Goal: Task Accomplishment & Management: Use online tool/utility

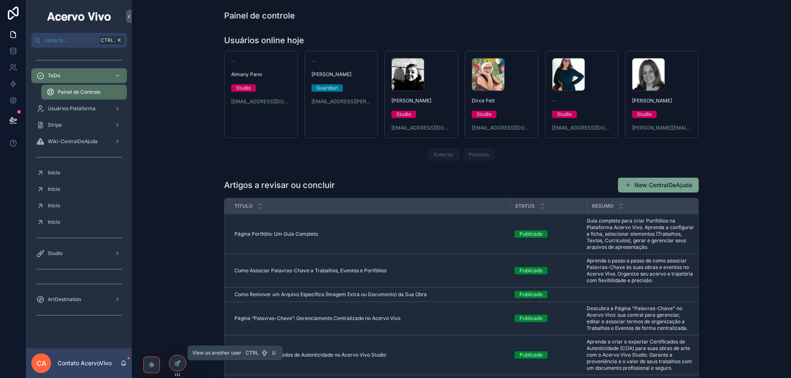
click at [0, 0] on icon at bounding box center [0, 0] width 0 height 0
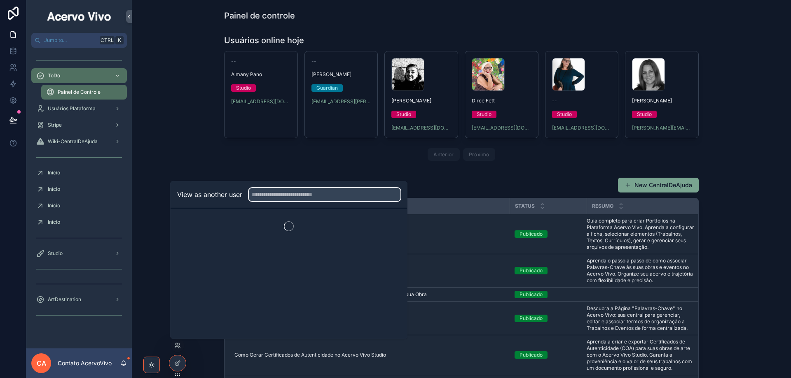
click at [285, 191] on input "text" at bounding box center [325, 194] width 152 height 13
type input "******"
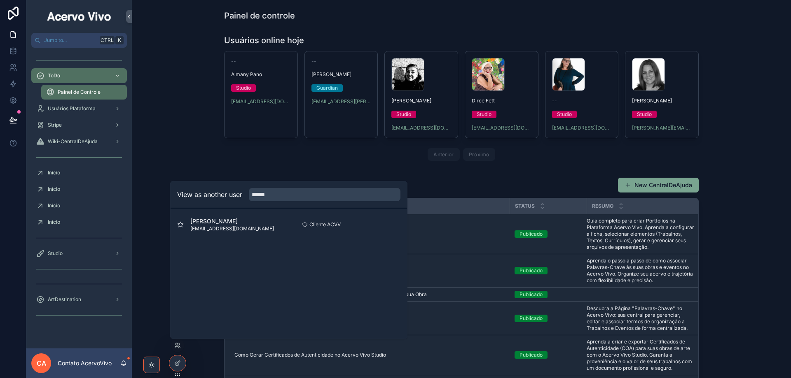
click at [0, 0] on button "Select" at bounding box center [0, 0] width 0 height 0
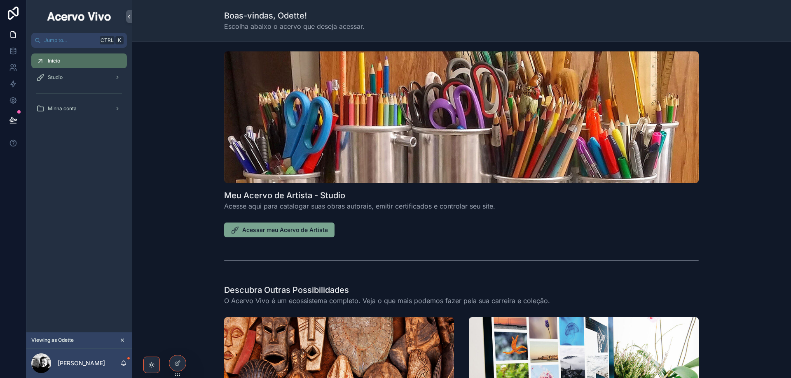
scroll to position [165, 0]
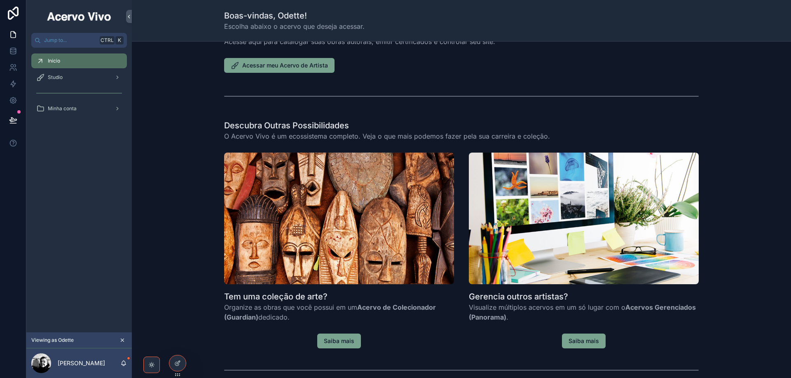
click at [73, 79] on div "Studio" at bounding box center [79, 77] width 86 height 13
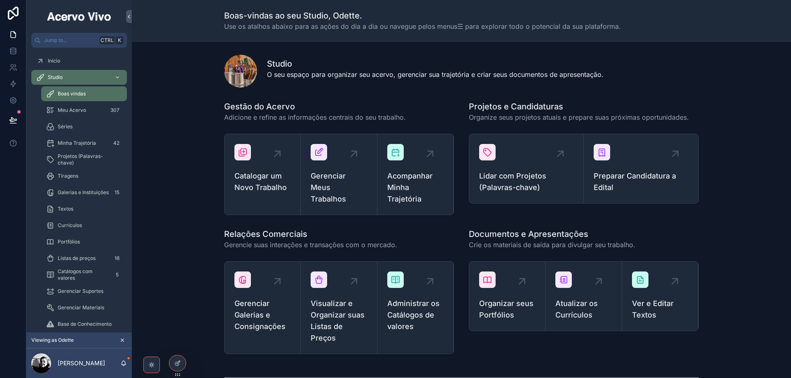
click at [80, 256] on span "Listas de preços" at bounding box center [77, 258] width 38 height 7
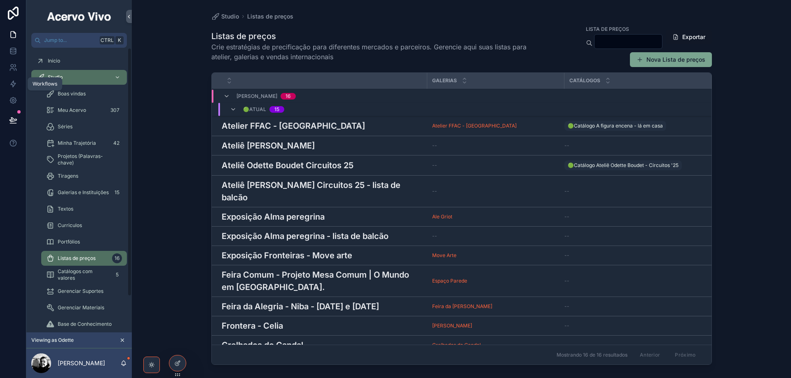
click at [13, 83] on icon at bounding box center [13, 84] width 5 height 6
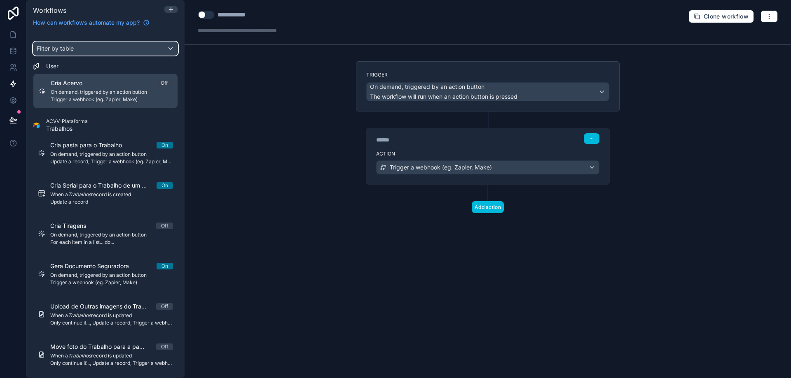
click at [106, 45] on div "Filter by table" at bounding box center [105, 48] width 144 height 13
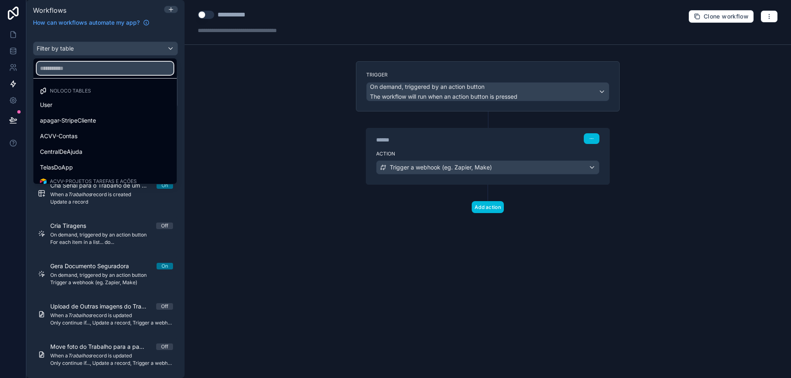
click at [119, 67] on input "text" at bounding box center [105, 68] width 137 height 13
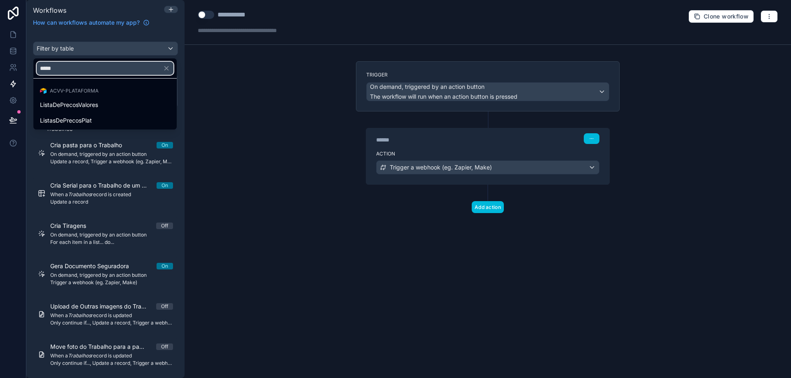
type input "*****"
click at [128, 120] on div "ListasDePrecosPlat" at bounding box center [105, 121] width 130 height 10
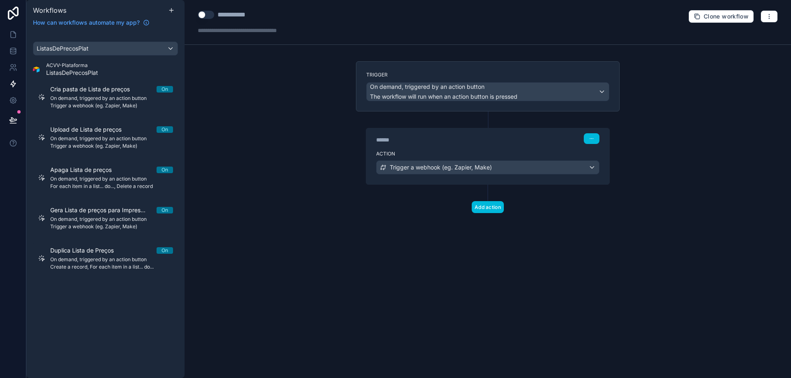
click at [97, 264] on div "Duplica Lista de Preços On On demand, triggered by an action button Create a re…" at bounding box center [111, 259] width 123 height 24
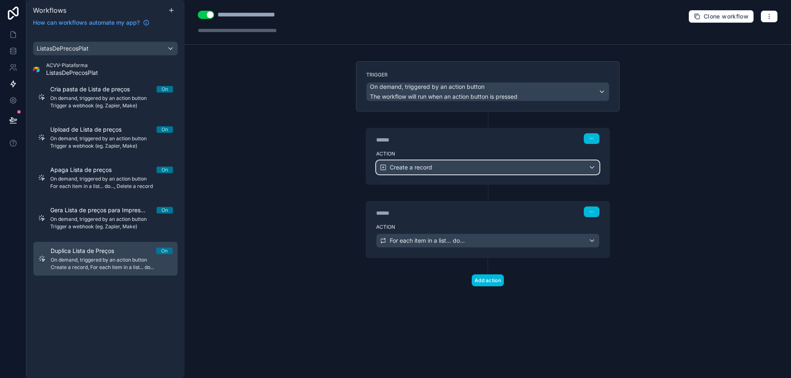
click at [449, 165] on div "Create a record" at bounding box center [487, 167] width 222 height 13
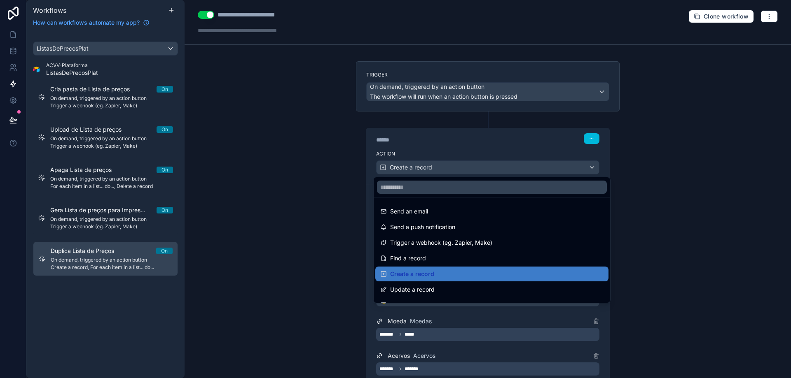
click at [449, 165] on div at bounding box center [395, 189] width 791 height 378
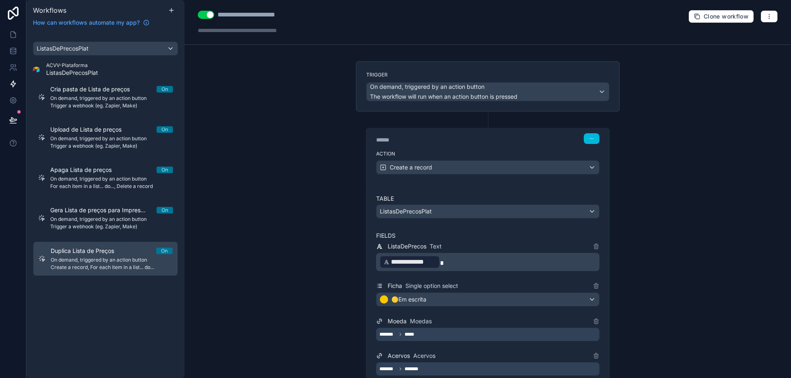
click at [464, 265] on p "**********" at bounding box center [488, 262] width 218 height 15
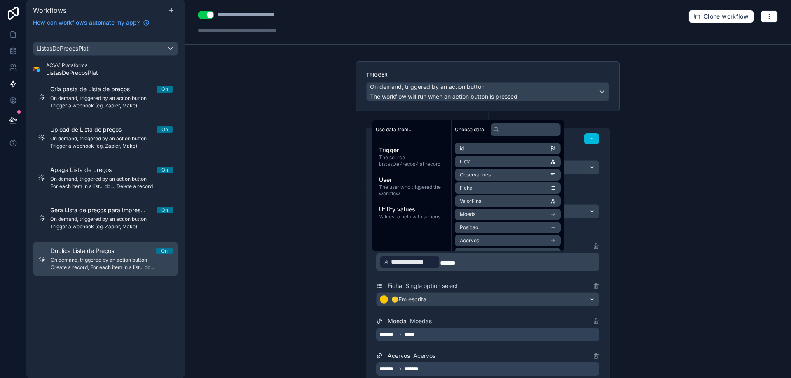
click at [743, 170] on div "**********" at bounding box center [487, 189] width 606 height 378
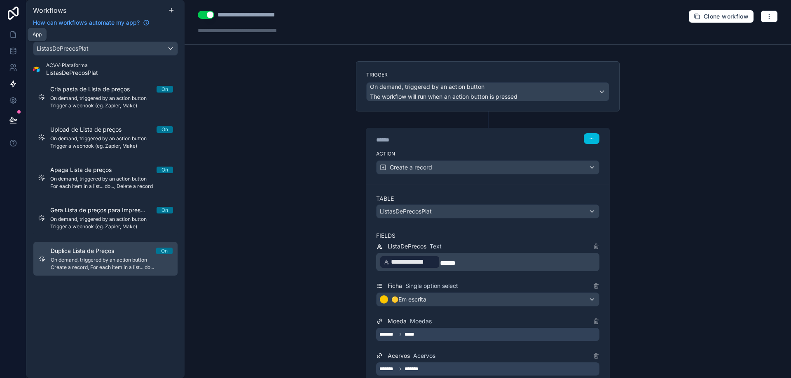
click at [16, 37] on icon at bounding box center [13, 34] width 8 height 8
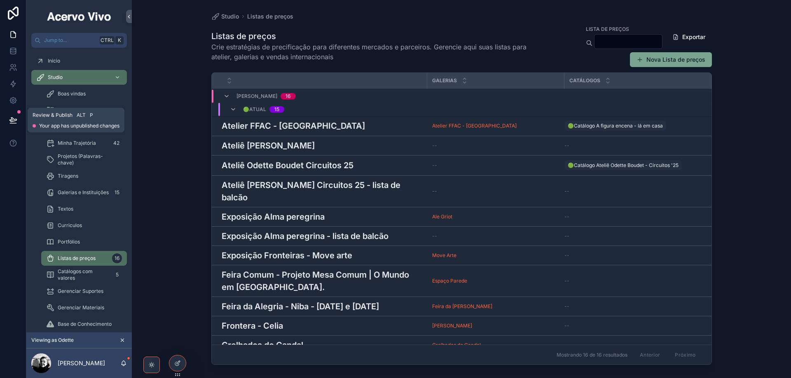
click at [15, 124] on icon at bounding box center [13, 124] width 6 height 0
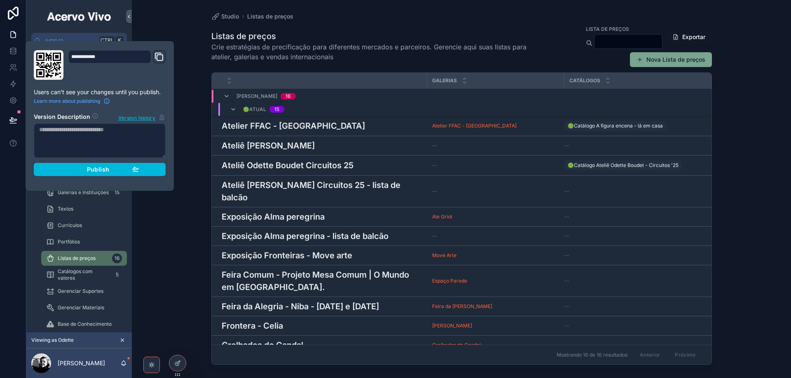
click at [165, 170] on button "Publish" at bounding box center [100, 169] width 132 height 13
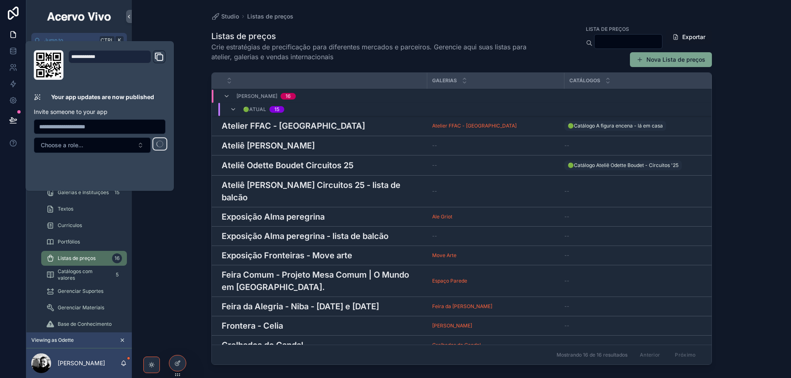
click at [192, 240] on div "Studio Listas de preços Listas de preços Crie estratégias de precificação para …" at bounding box center [461, 189] width 659 height 378
